Goal: Check status: Check status

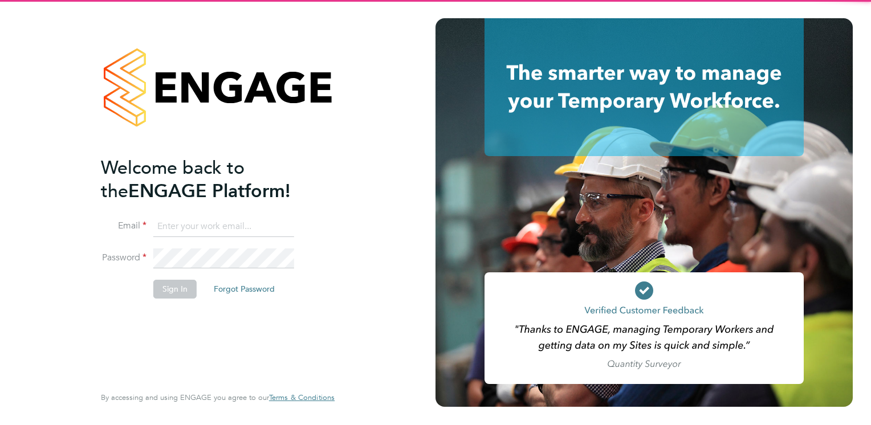
type input "[PERSON_NAME][EMAIL_ADDRESS][PERSON_NAME][DOMAIN_NAME]"
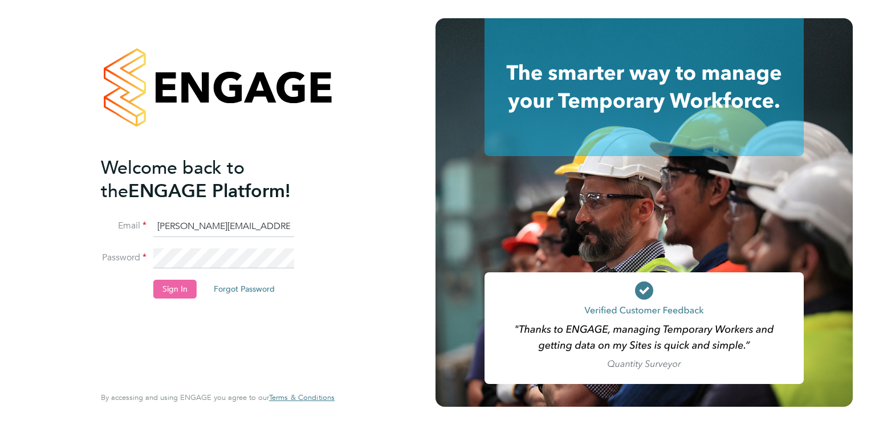
click at [173, 286] on button "Sign In" at bounding box center [174, 289] width 43 height 18
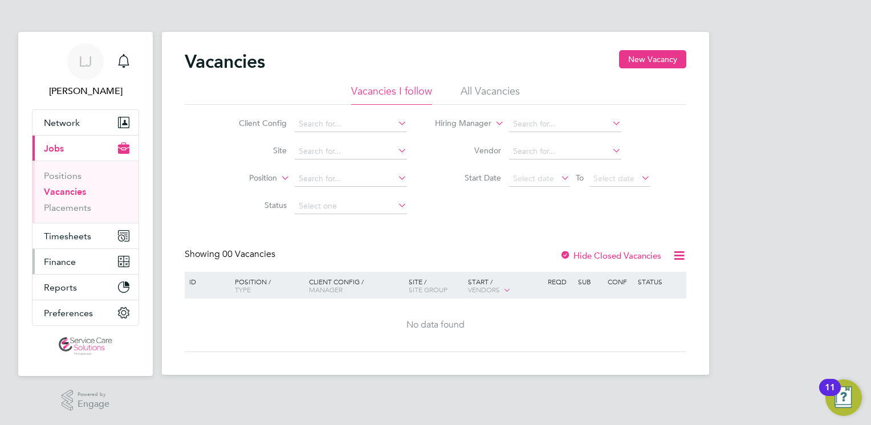
click at [71, 263] on span "Finance" at bounding box center [60, 262] width 32 height 11
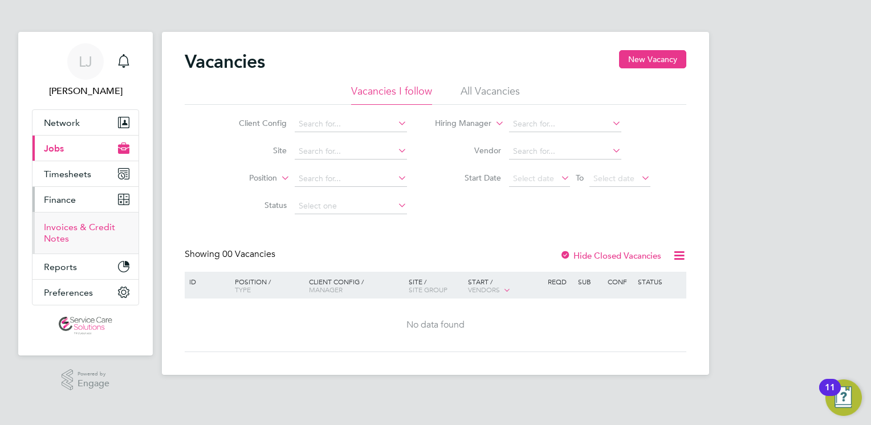
click at [79, 222] on link "Invoices & Credit Notes" at bounding box center [79, 233] width 71 height 22
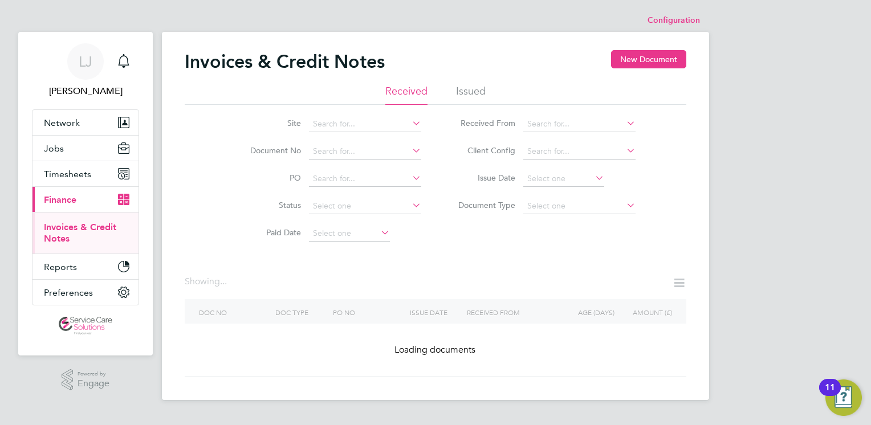
click at [475, 87] on li "Issued" at bounding box center [471, 94] width 30 height 21
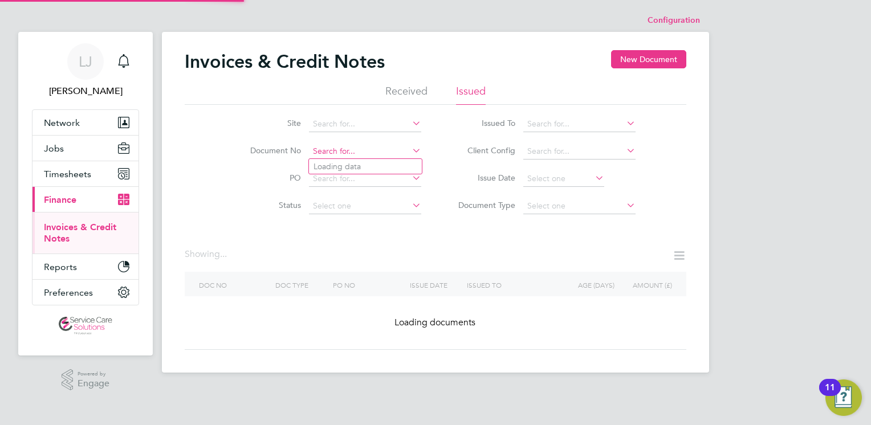
click at [336, 150] on input at bounding box center [365, 152] width 112 height 16
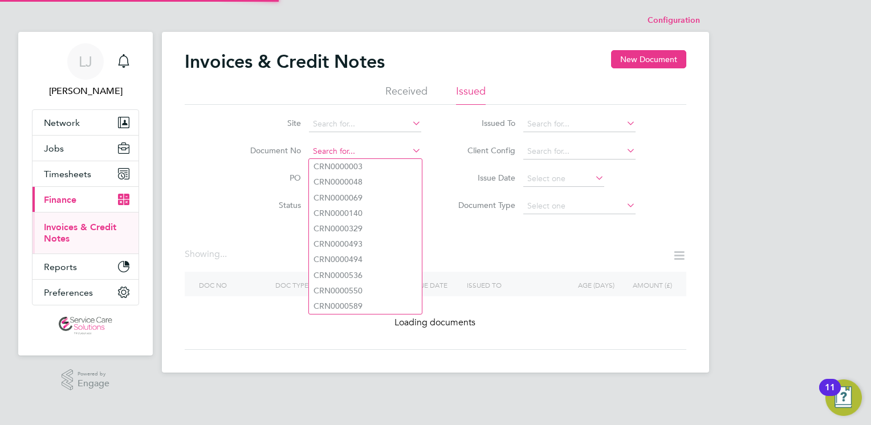
paste input "INV0034287"
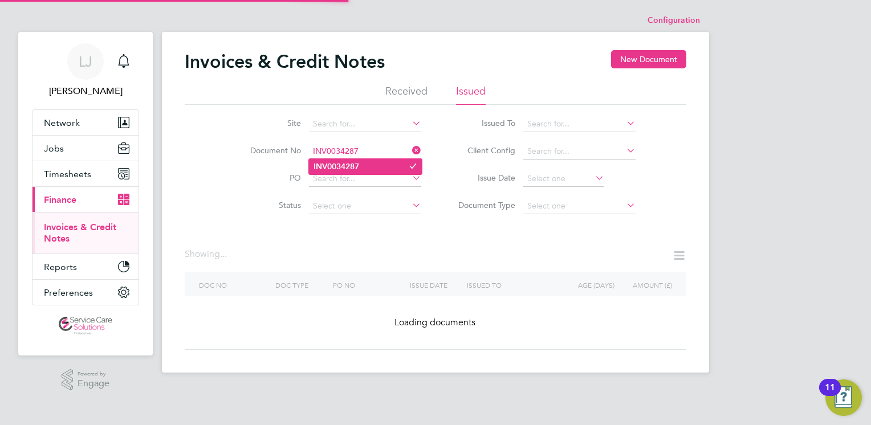
type input "INV0034287"
click at [367, 165] on li "INV0034287" at bounding box center [365, 166] width 113 height 15
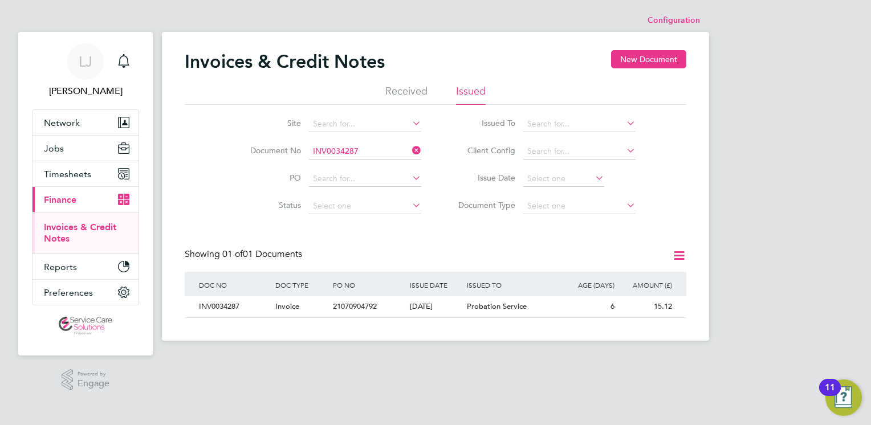
scroll to position [22, 96]
click at [414, 307] on div "19 Sep 2025" at bounding box center [436, 306] width 58 height 21
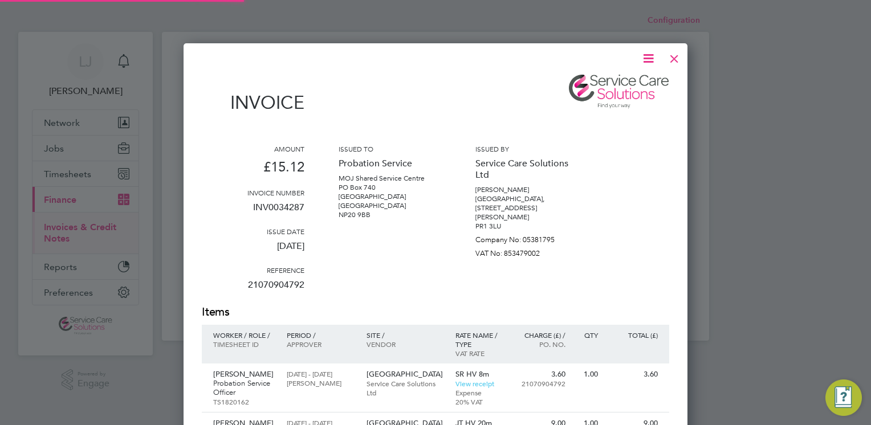
scroll to position [654, 505]
click at [673, 53] on div at bounding box center [674, 56] width 21 height 21
